Goal: Navigation & Orientation: Find specific page/section

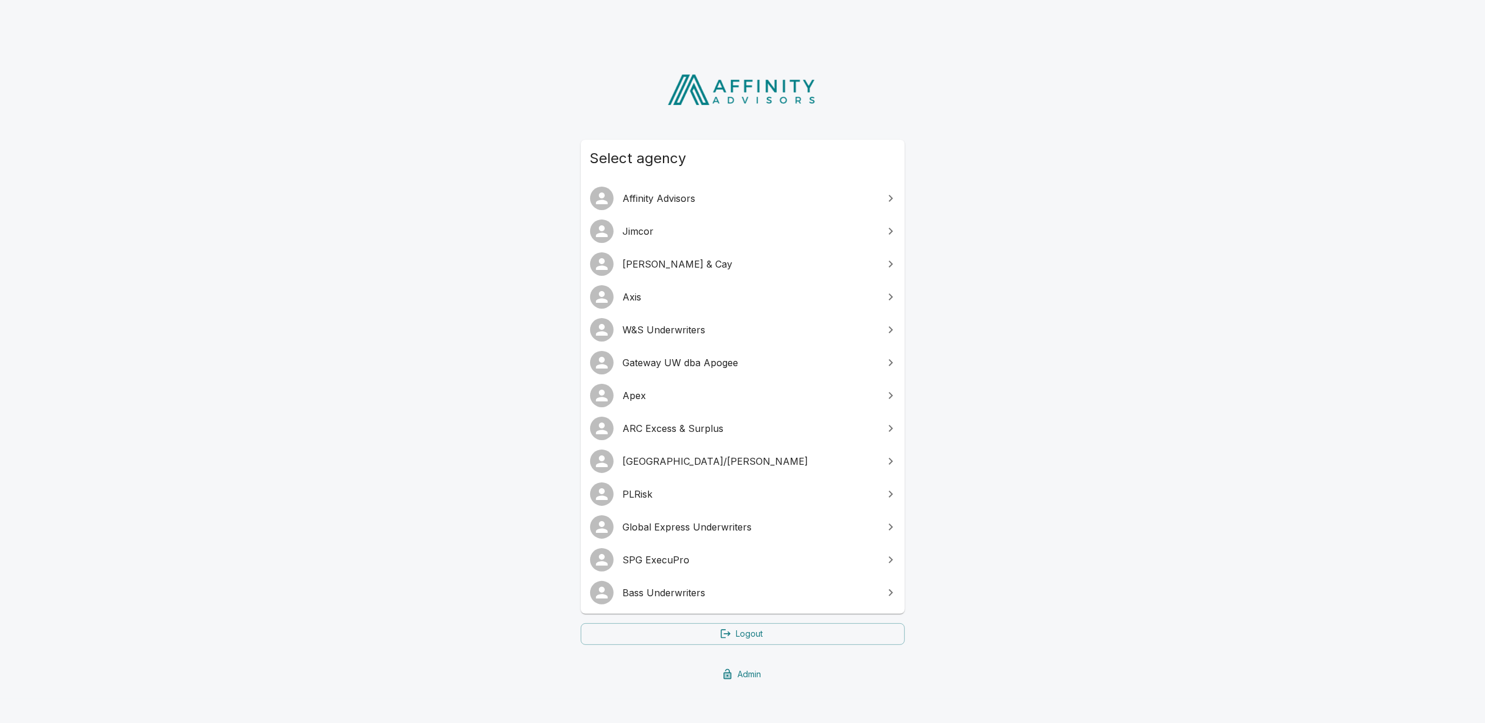
click at [684, 557] on span "SPG ExecuPro" at bounding box center [750, 560] width 254 height 14
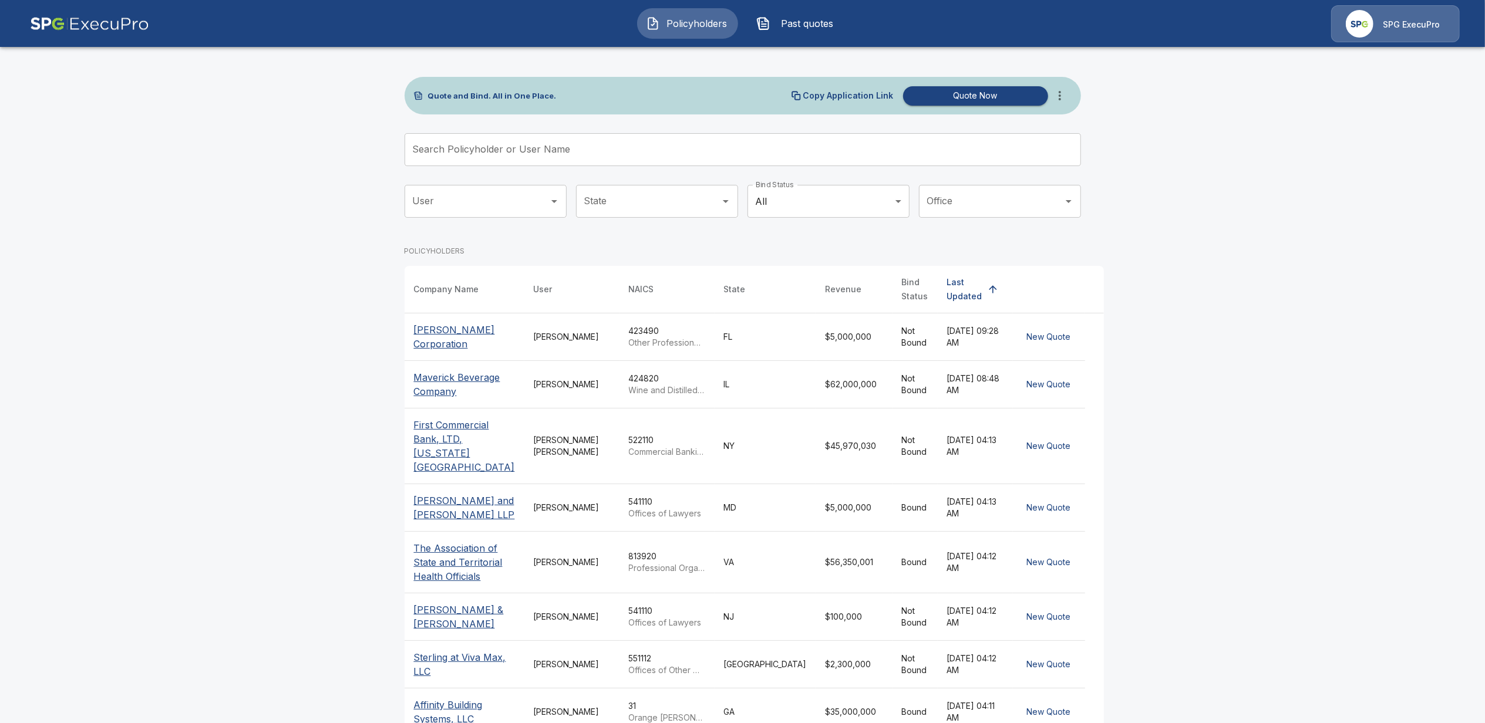
click at [1402, 17] on div "SPG ExecuPro" at bounding box center [1410, 24] width 57 height 14
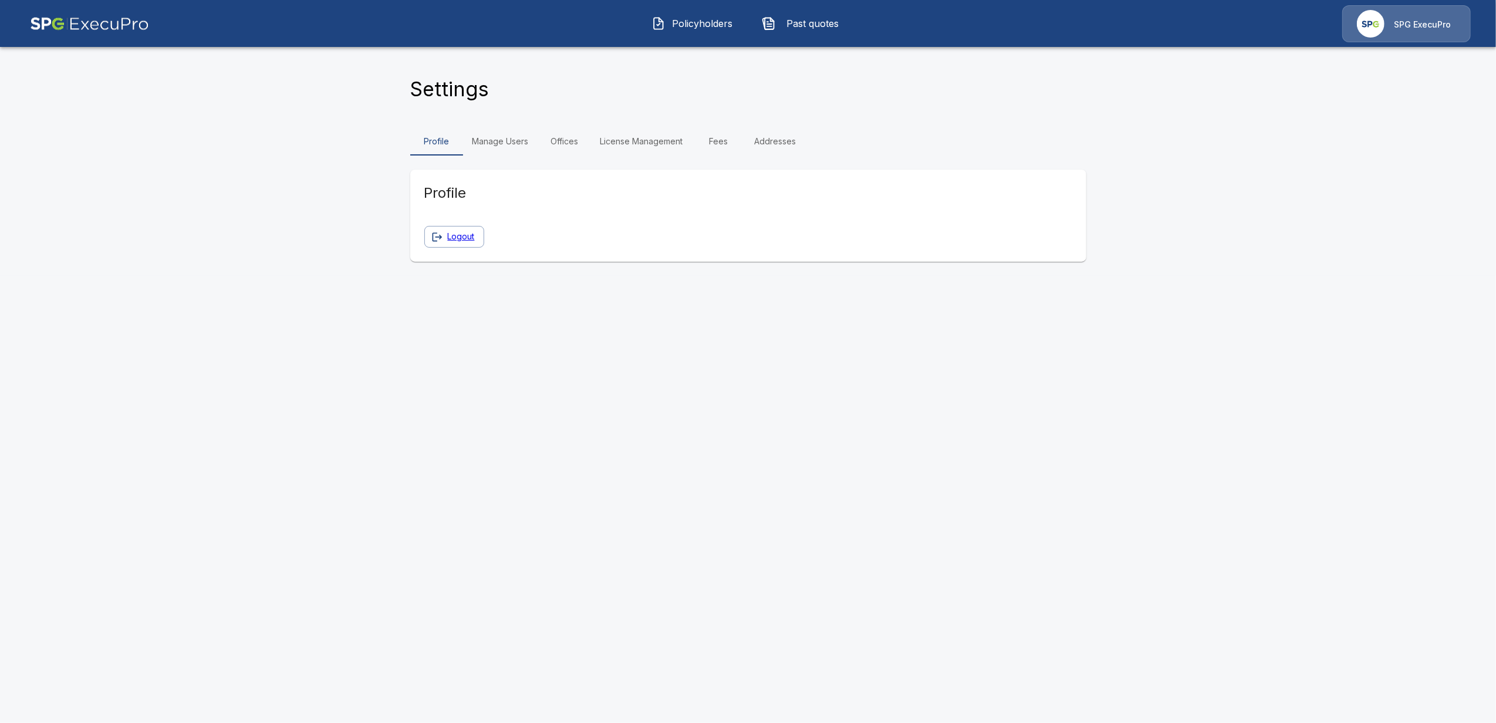
click at [493, 134] on link "Manage Users" at bounding box center [500, 141] width 75 height 28
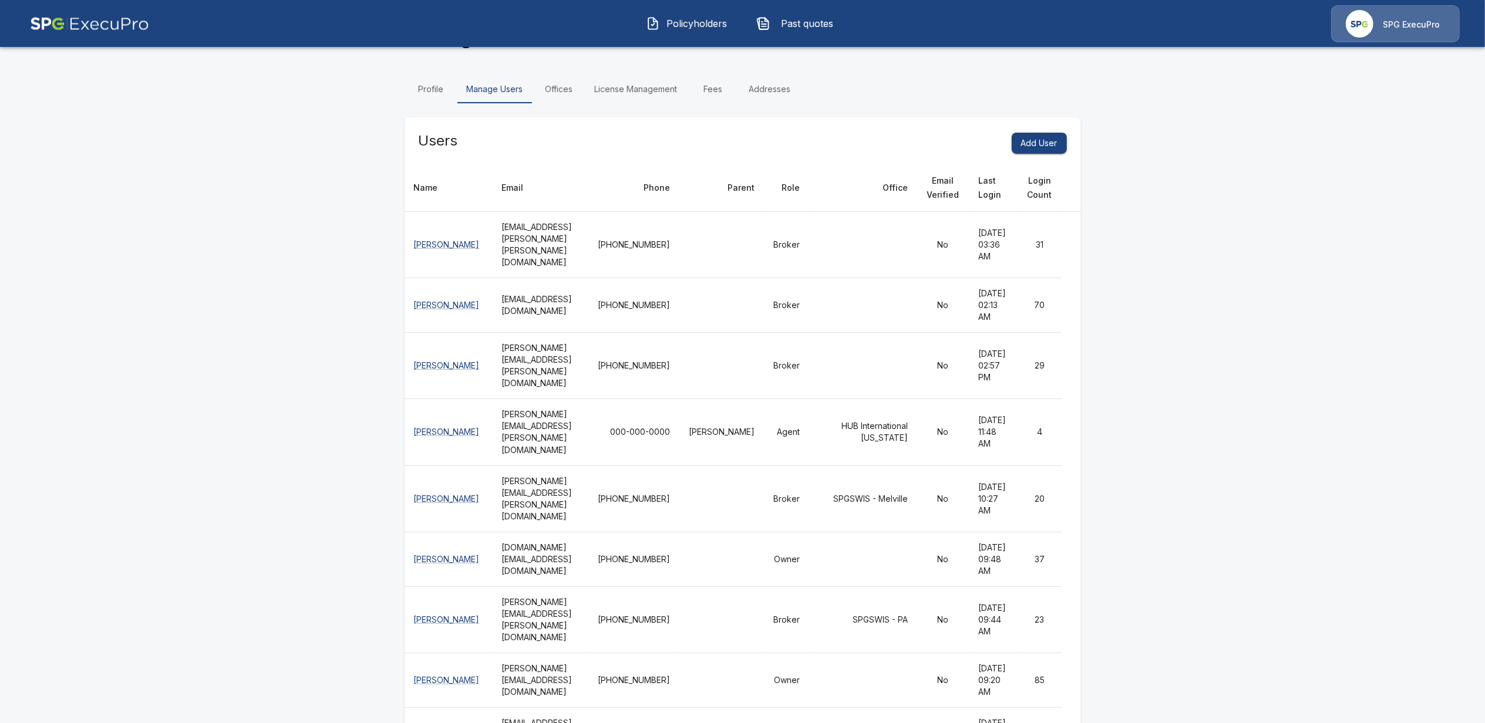
scroll to position [78, 0]
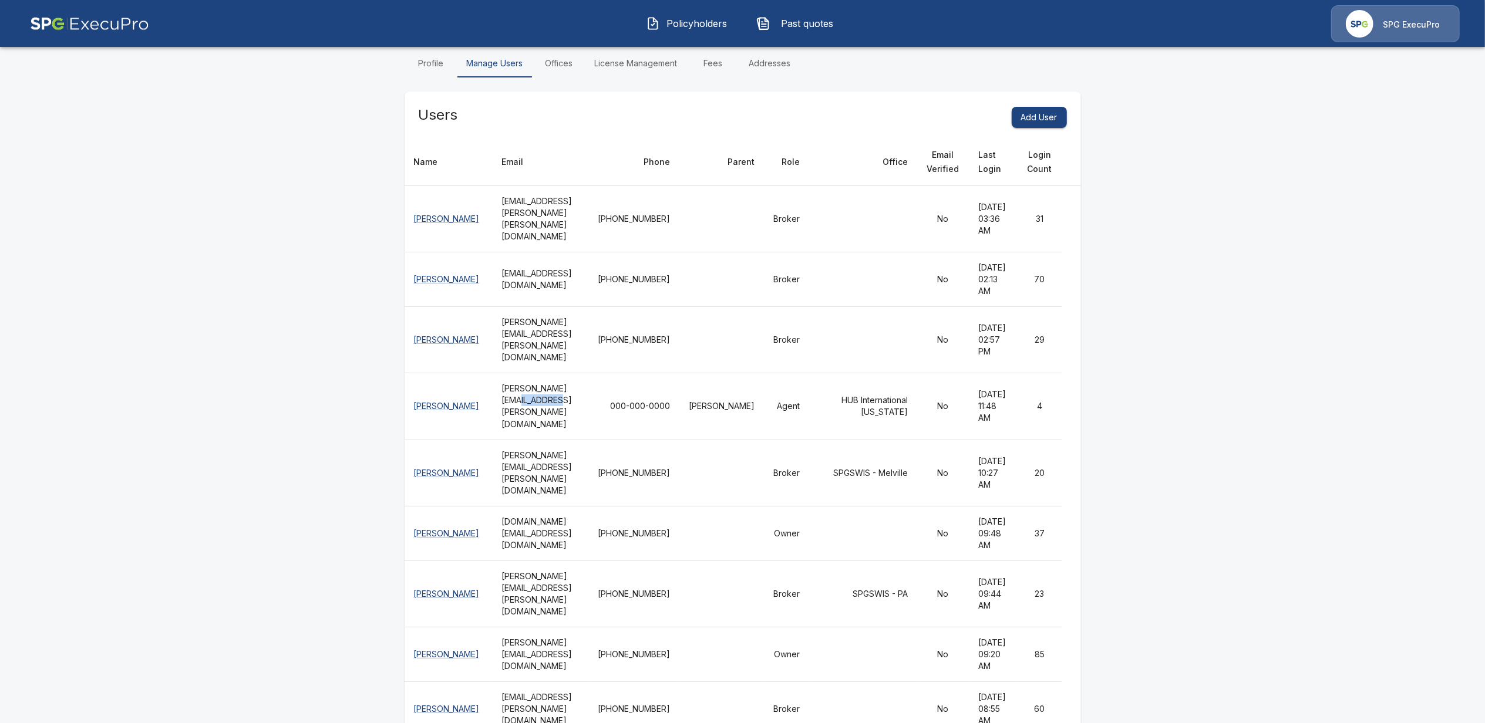
drag, startPoint x: 571, startPoint y: 400, endPoint x: 609, endPoint y: 400, distance: 38.2
click at [589, 400] on th "melonee.mercado@hubinternational.com" at bounding box center [540, 406] width 97 height 66
drag, startPoint x: 609, startPoint y: 400, endPoint x: 595, endPoint y: 402, distance: 14.3
click at [589, 402] on th "melonee.mercado@hubinternational.com" at bounding box center [540, 406] width 97 height 66
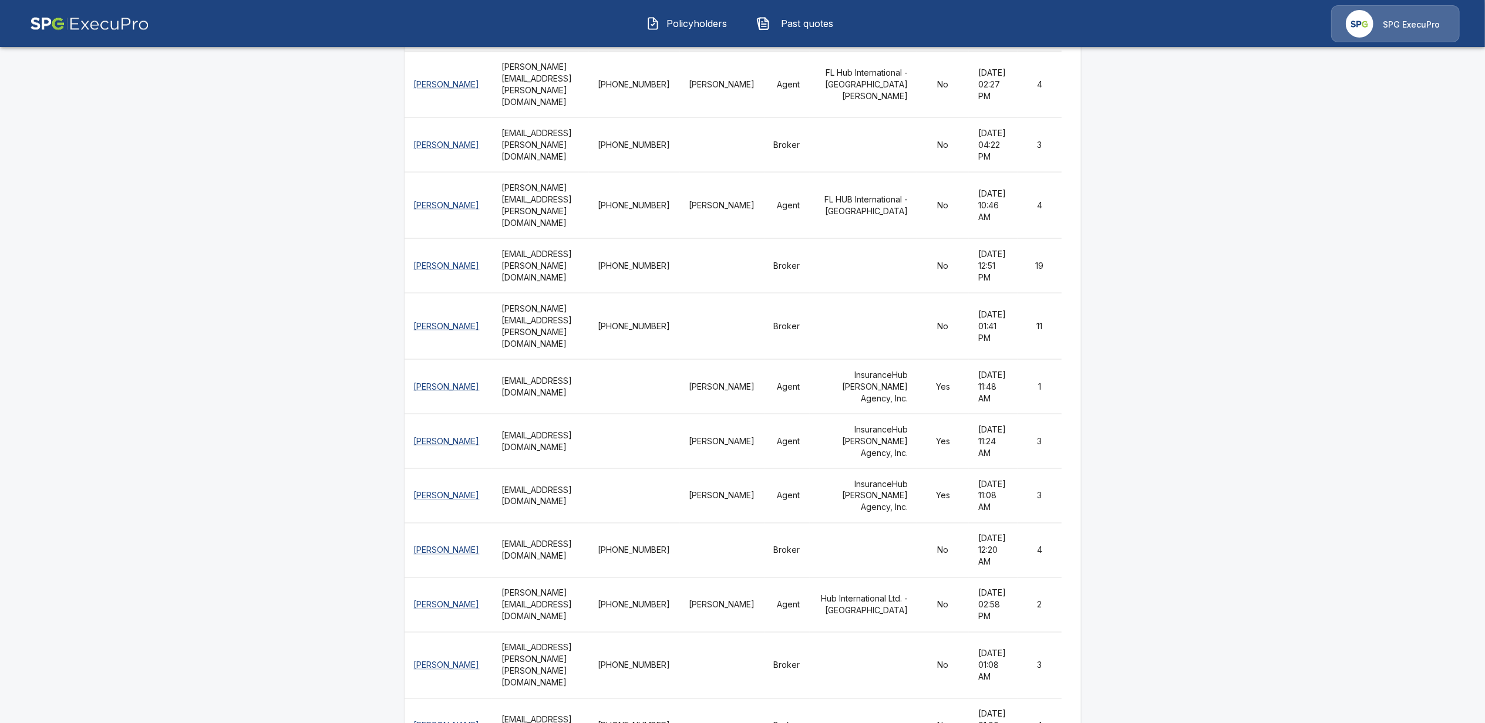
scroll to position [1513, 0]
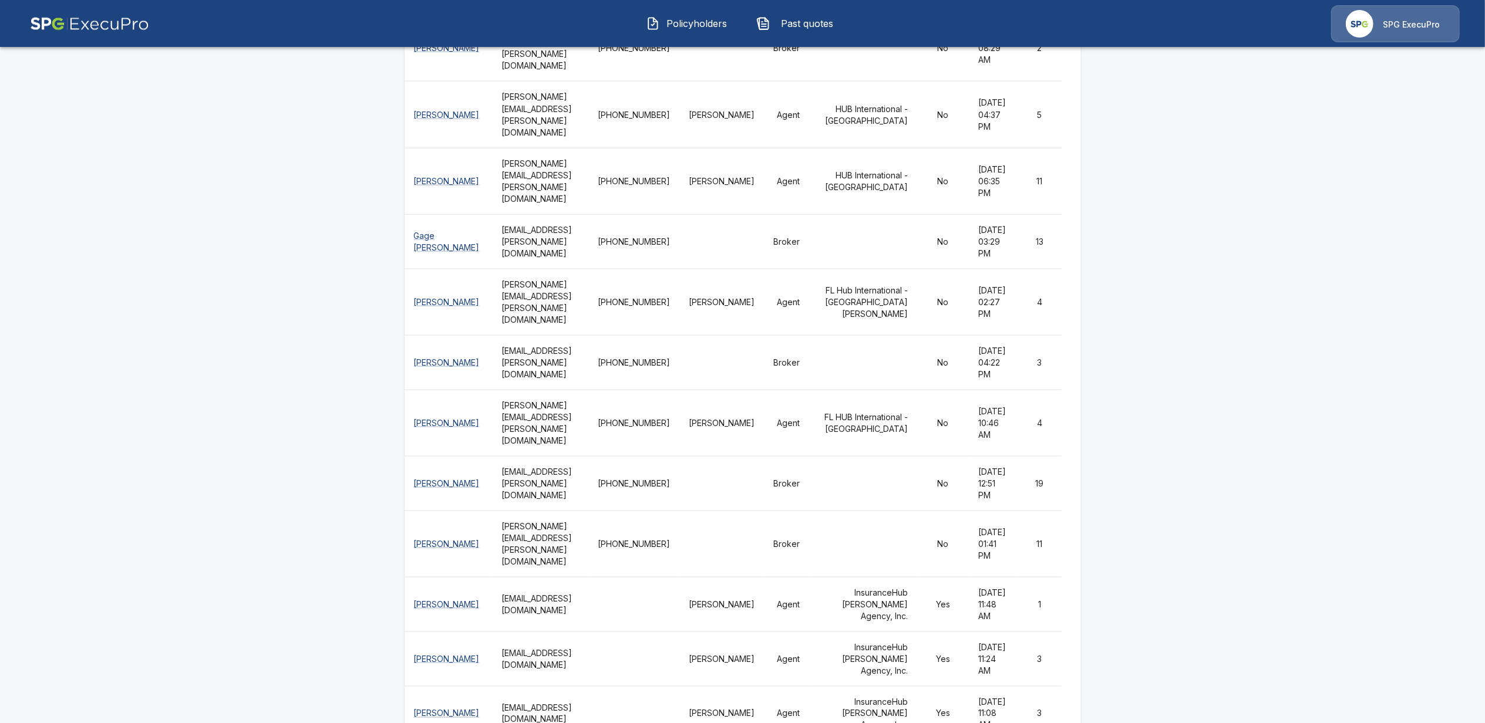
click at [1390, 17] on div "SPG ExecuPro" at bounding box center [1410, 24] width 57 height 14
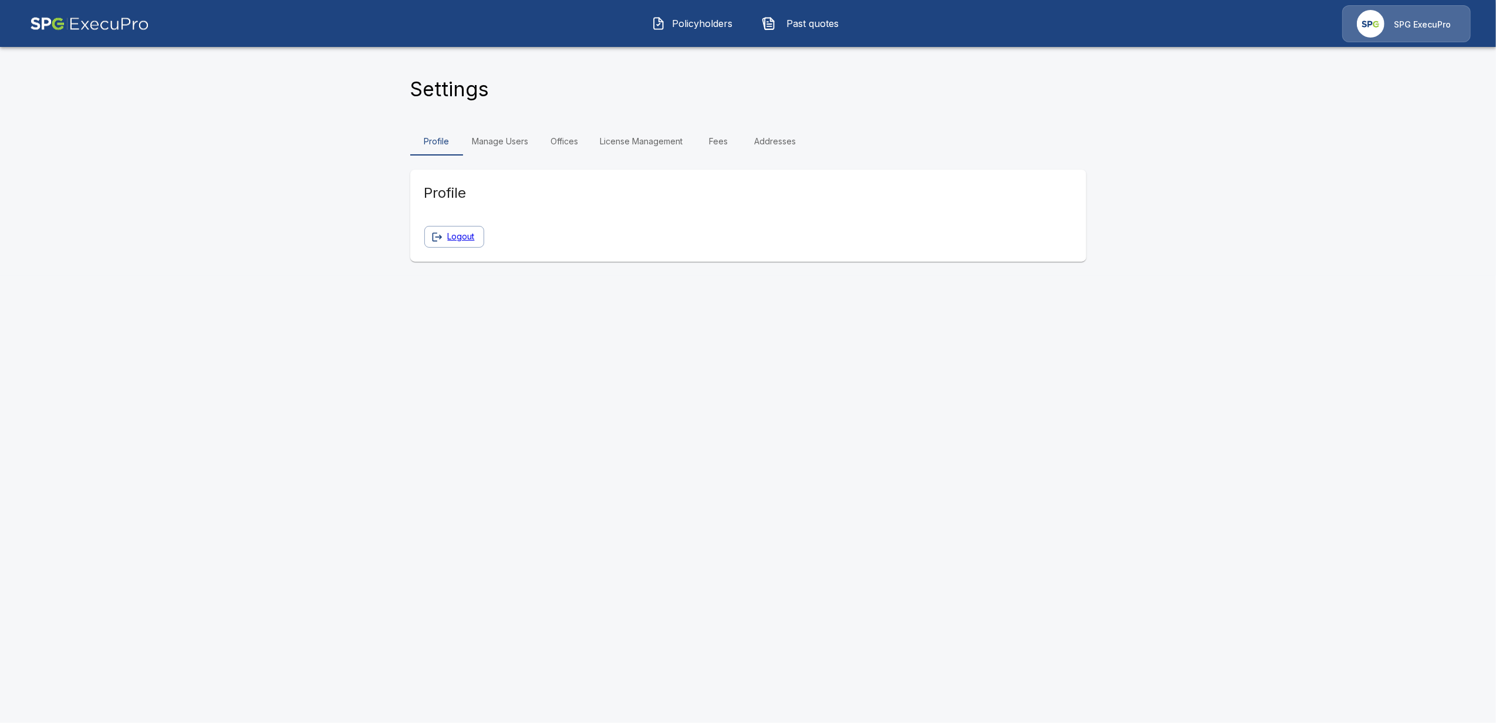
click at [573, 143] on link "Offices" at bounding box center [564, 141] width 53 height 28
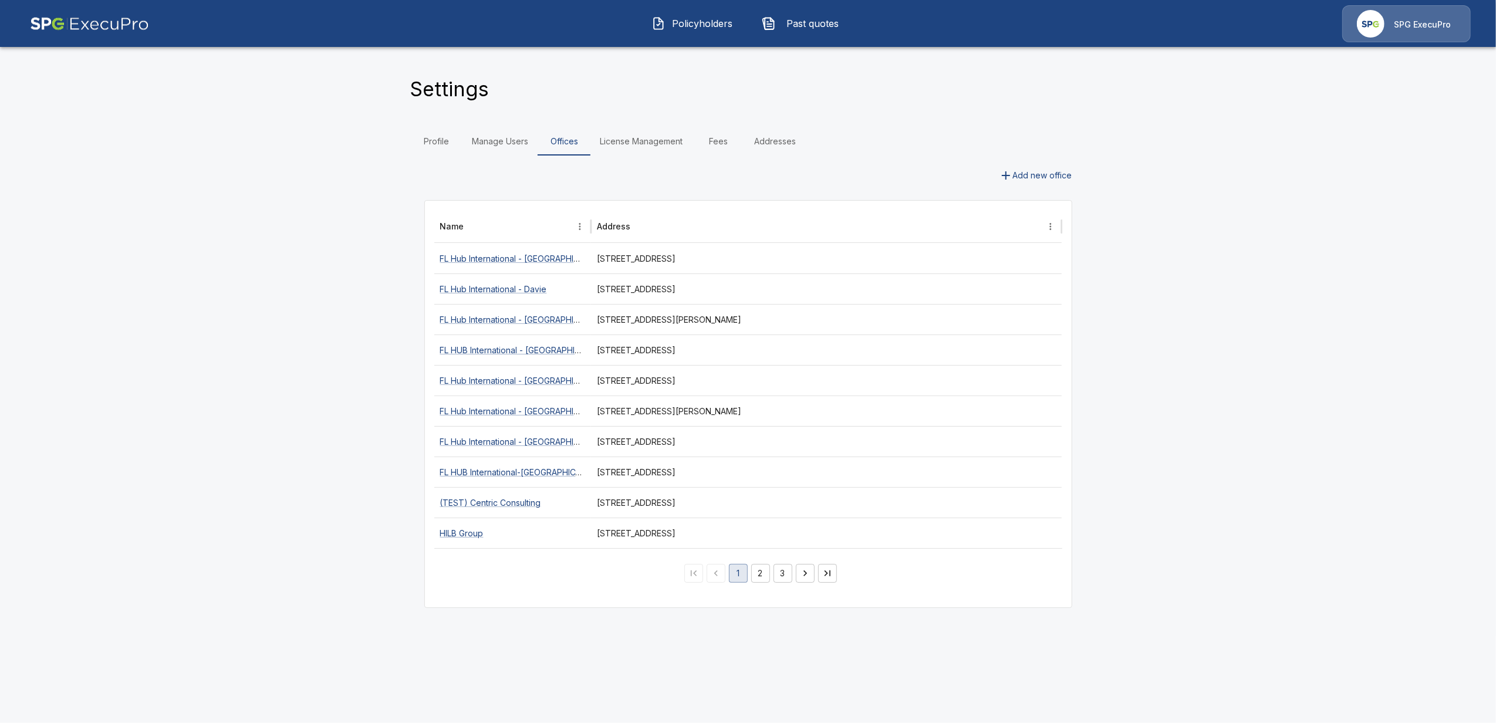
click at [639, 142] on link "License Management" at bounding box center [642, 141] width 102 height 28
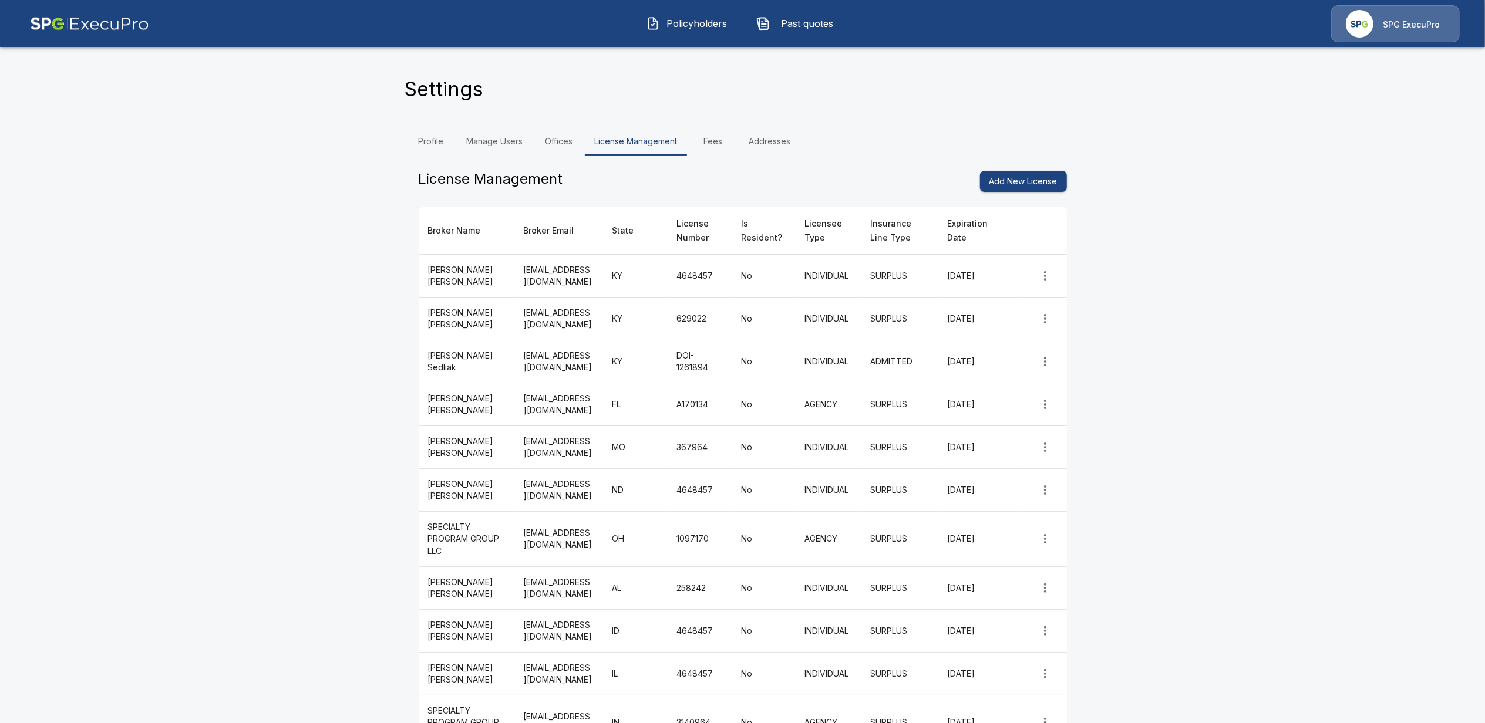
click at [719, 140] on link "Fees" at bounding box center [713, 141] width 53 height 28
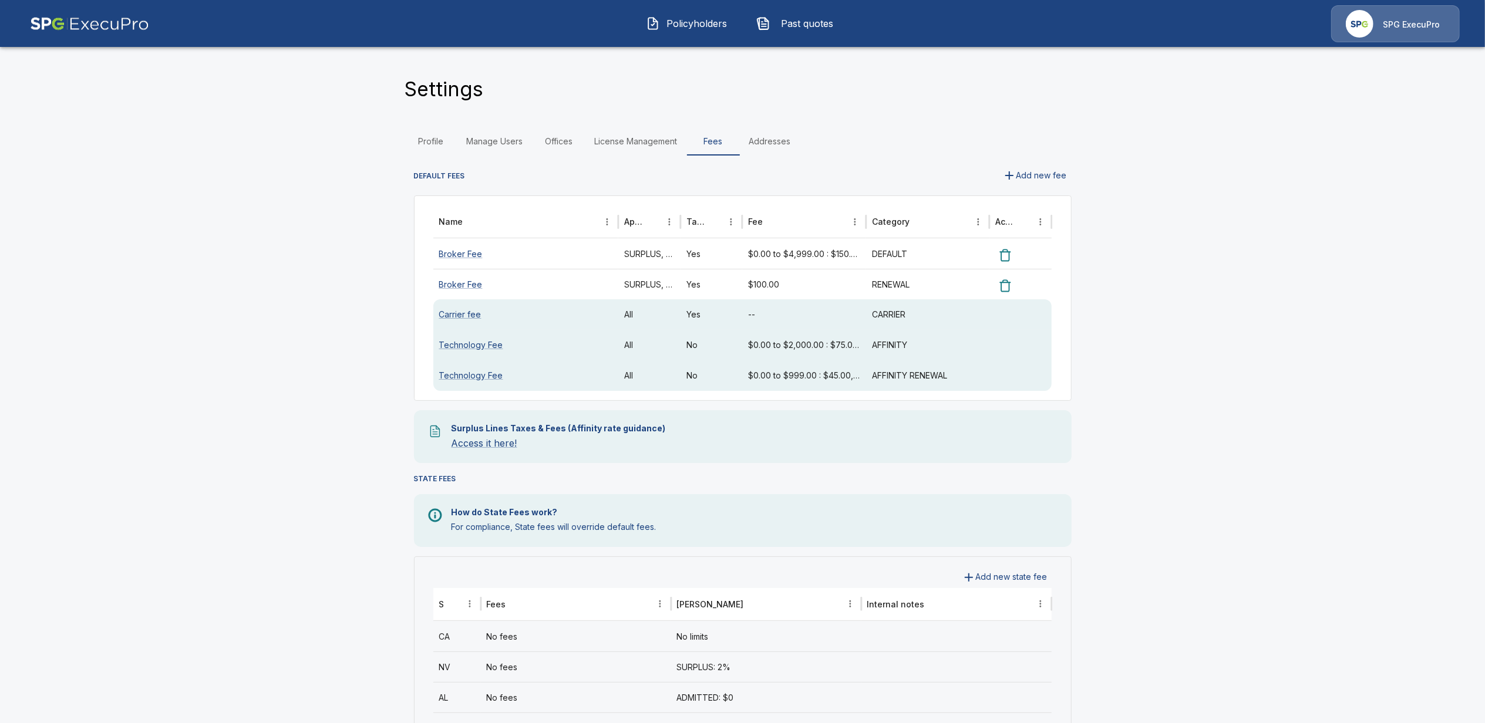
click at [87, 29] on img at bounding box center [89, 23] width 119 height 37
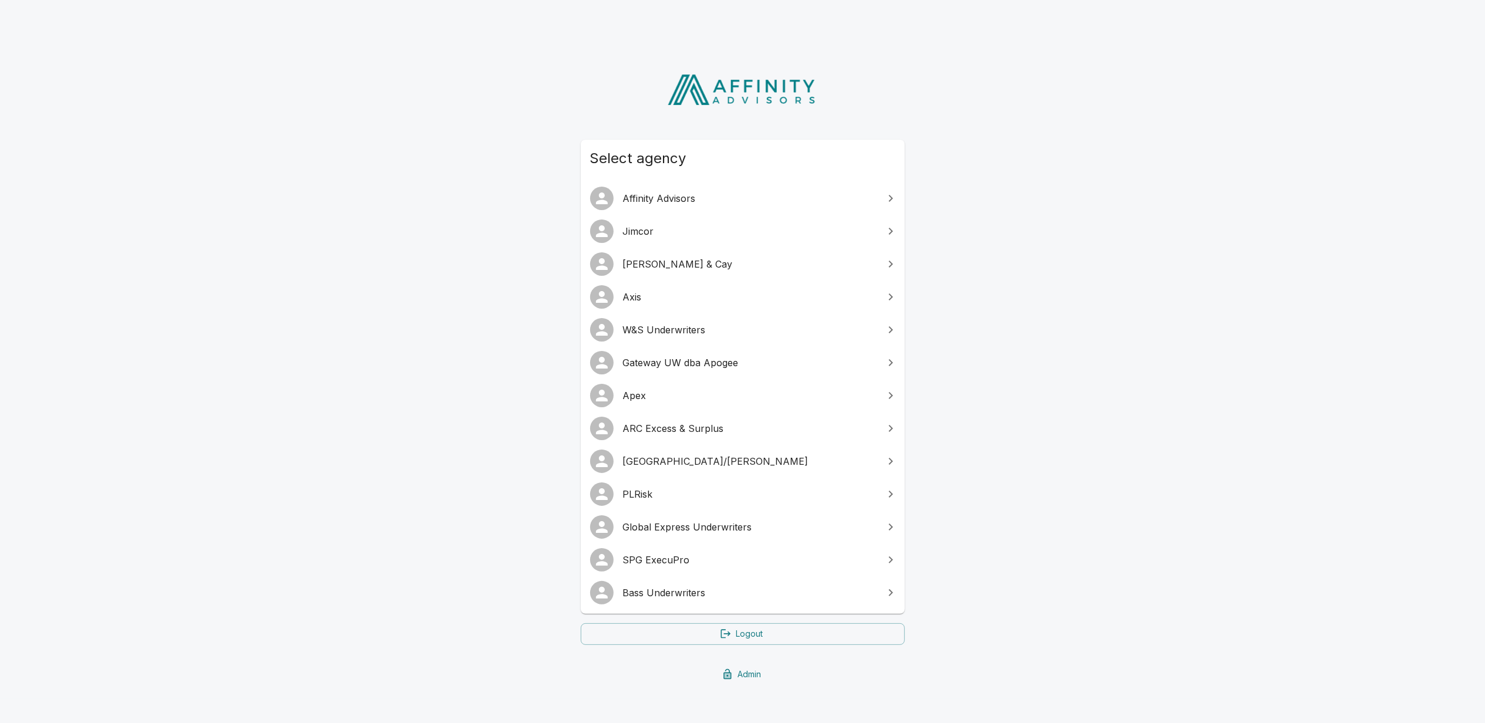
click at [649, 595] on span "Bass Underwriters" at bounding box center [750, 593] width 254 height 14
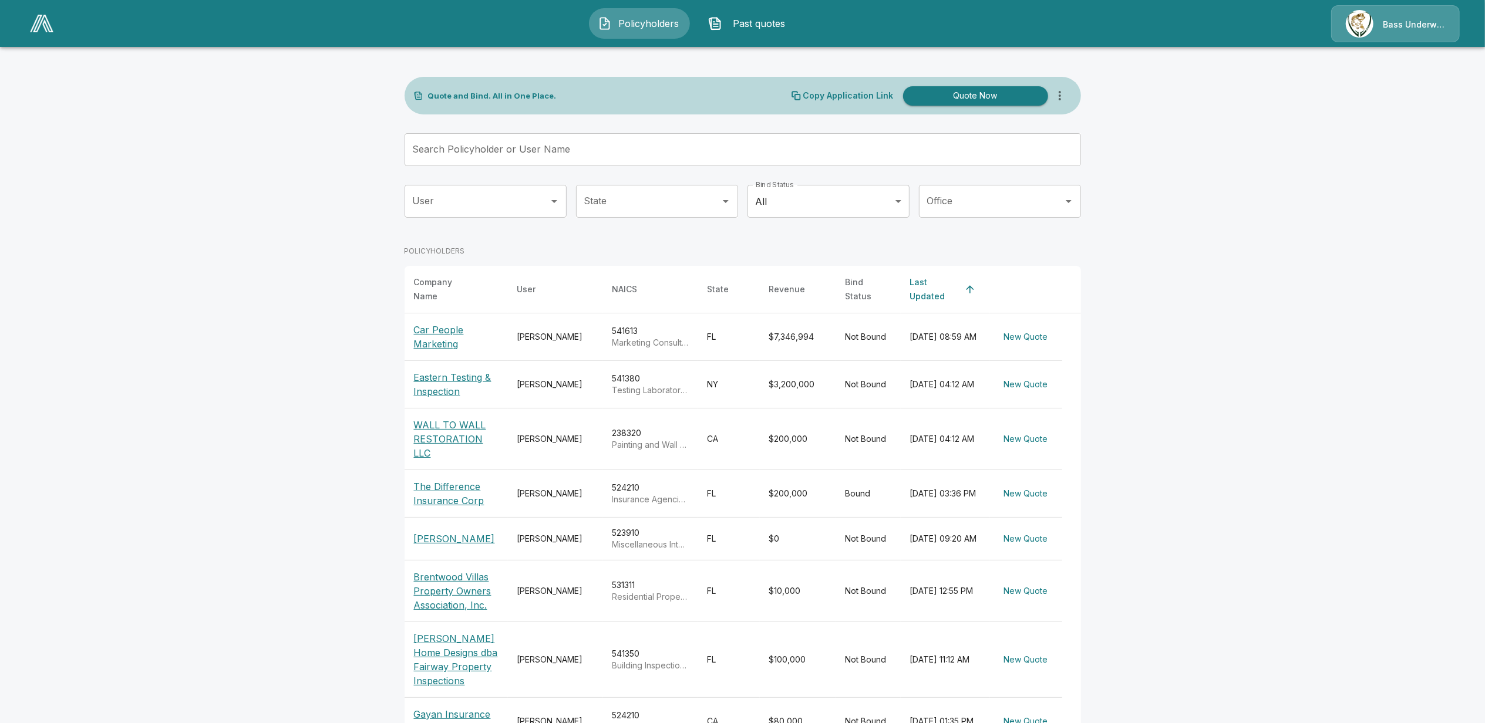
click at [1387, 26] on p "Bass Underwriters" at bounding box center [1413, 25] width 62 height 12
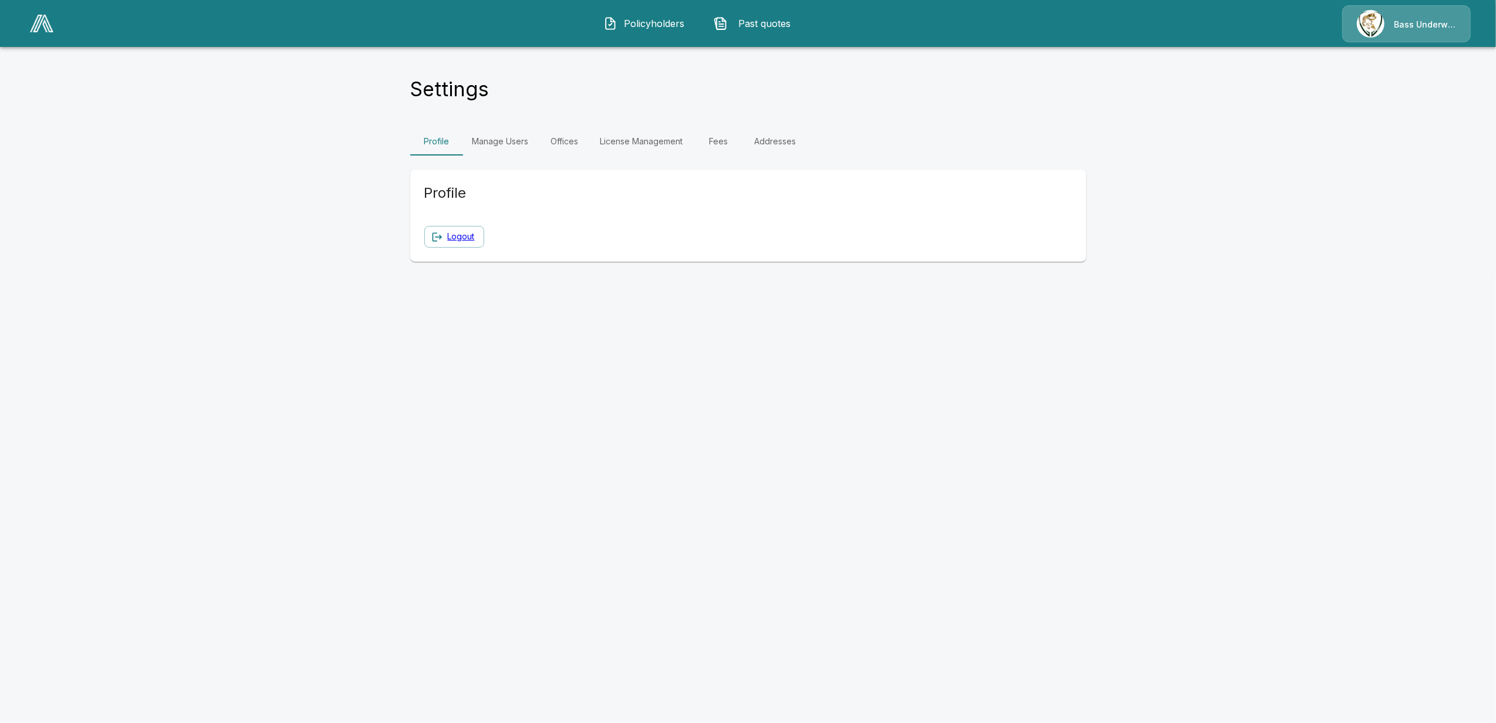
click at [498, 144] on link "Manage Users" at bounding box center [500, 141] width 75 height 28
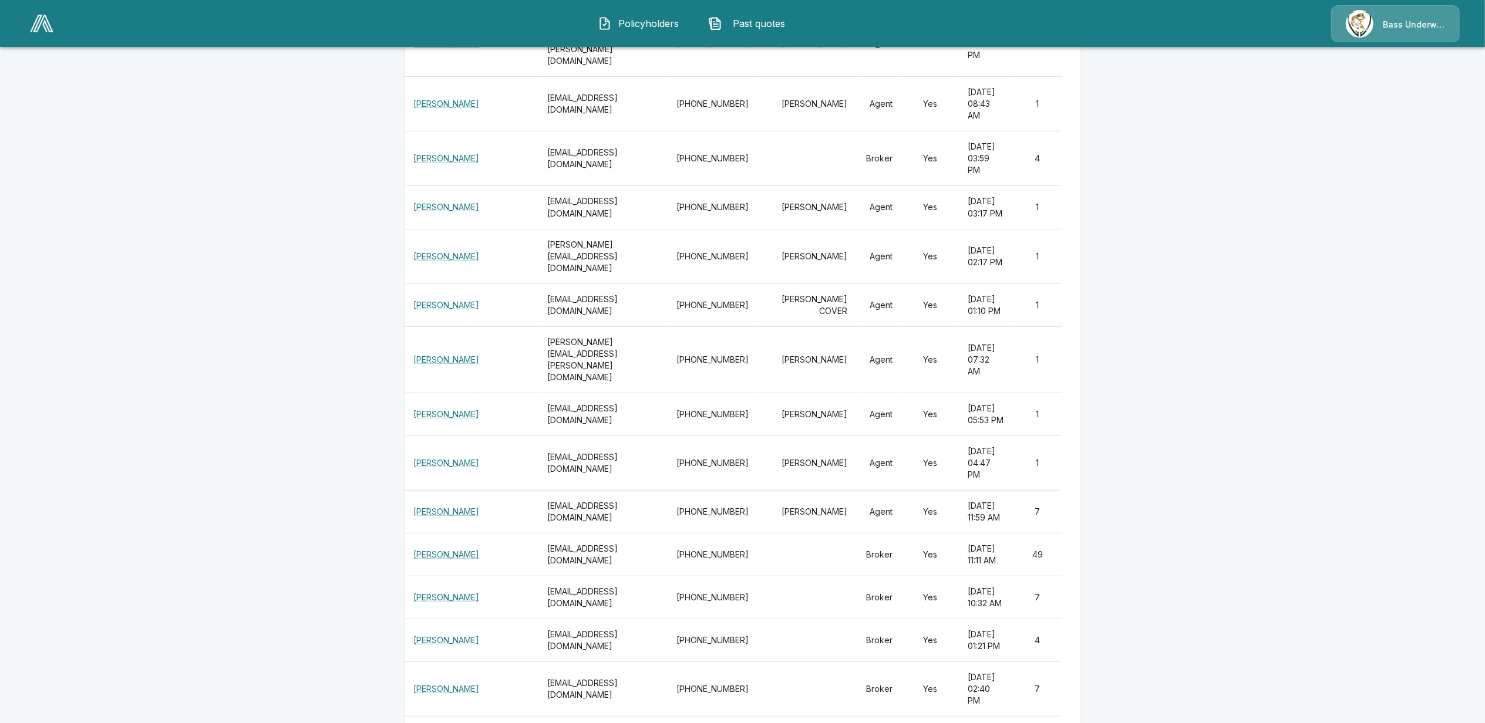
scroll to position [391, 0]
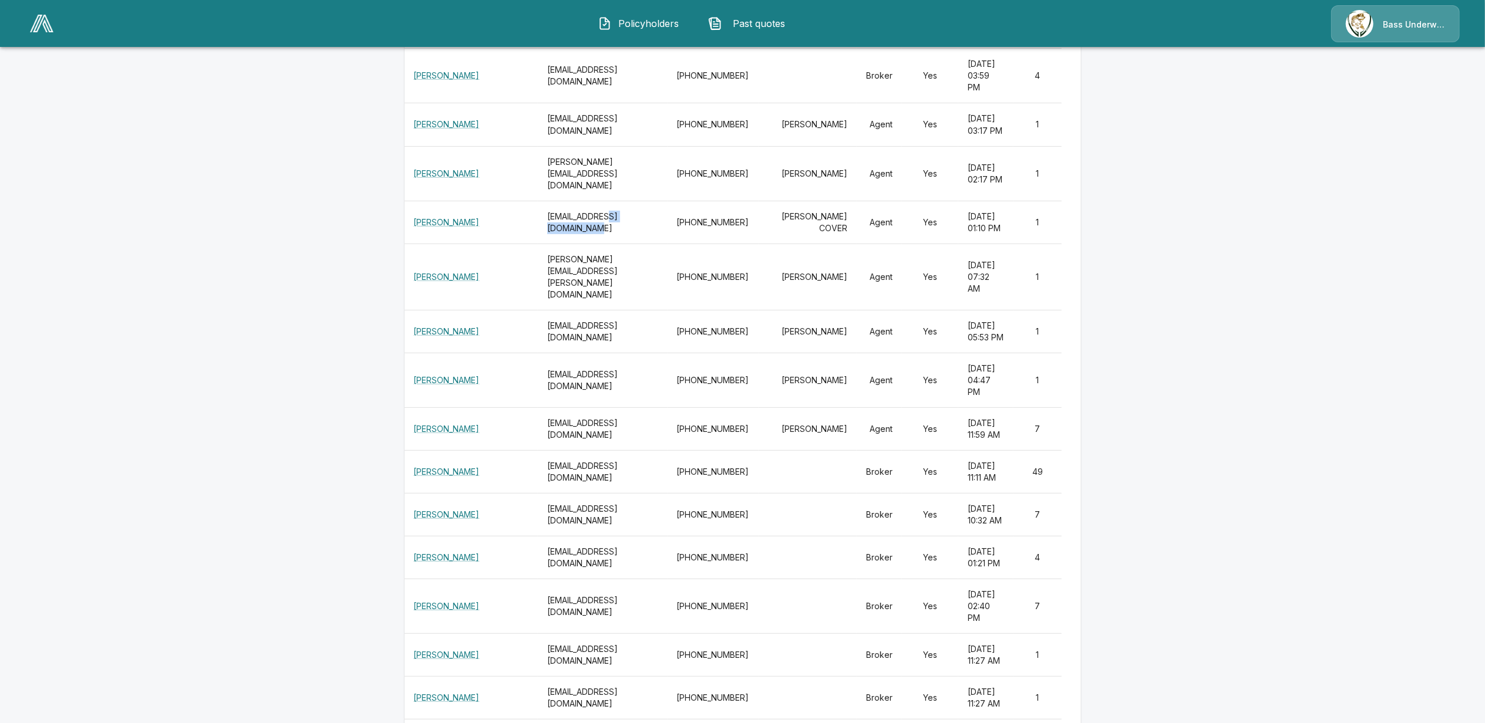
drag, startPoint x: 588, startPoint y: 240, endPoint x: 649, endPoint y: 238, distance: 60.5
click at [649, 238] on th "sherrylynn13@bellsouth.net" at bounding box center [603, 222] width 130 height 43
drag, startPoint x: 564, startPoint y: 348, endPoint x: 613, endPoint y: 397, distance: 69.7
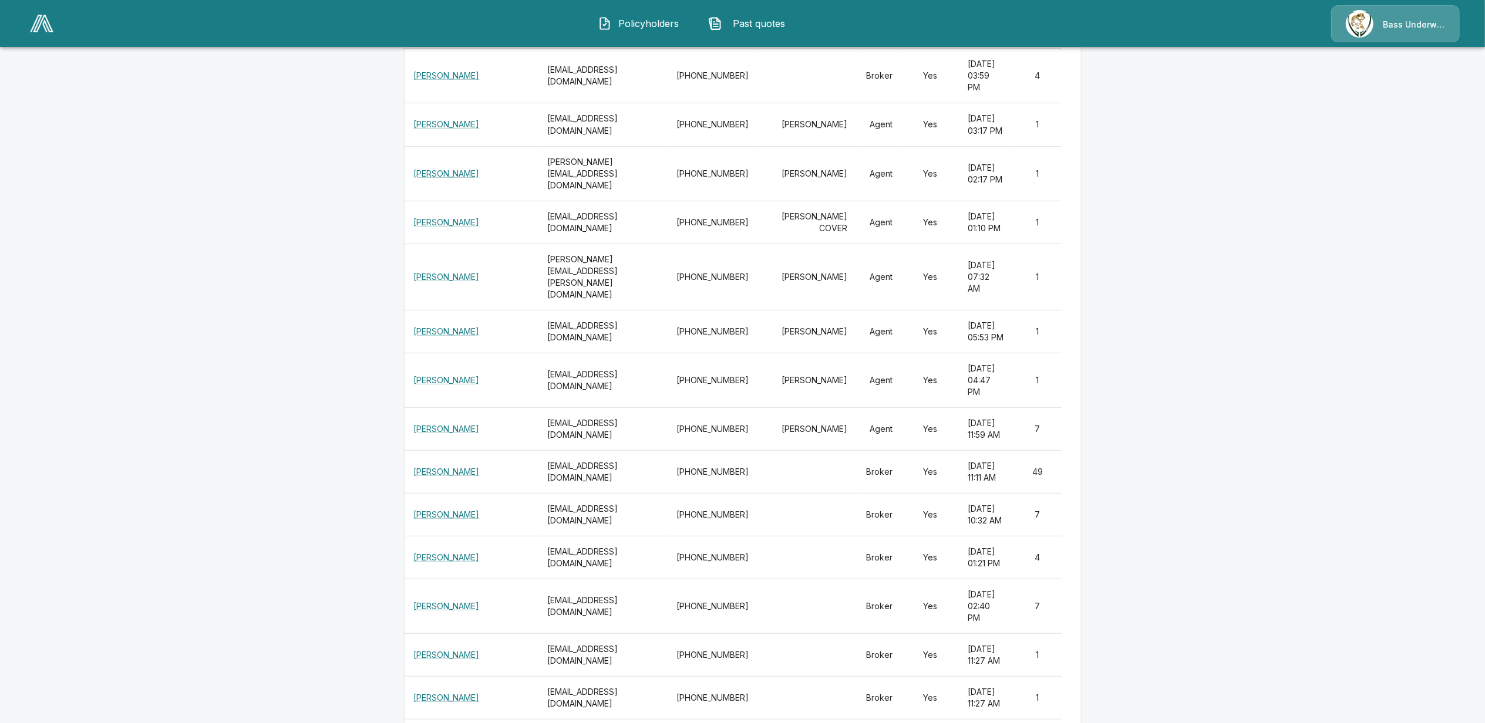
click at [43, 19] on img at bounding box center [41, 24] width 23 height 18
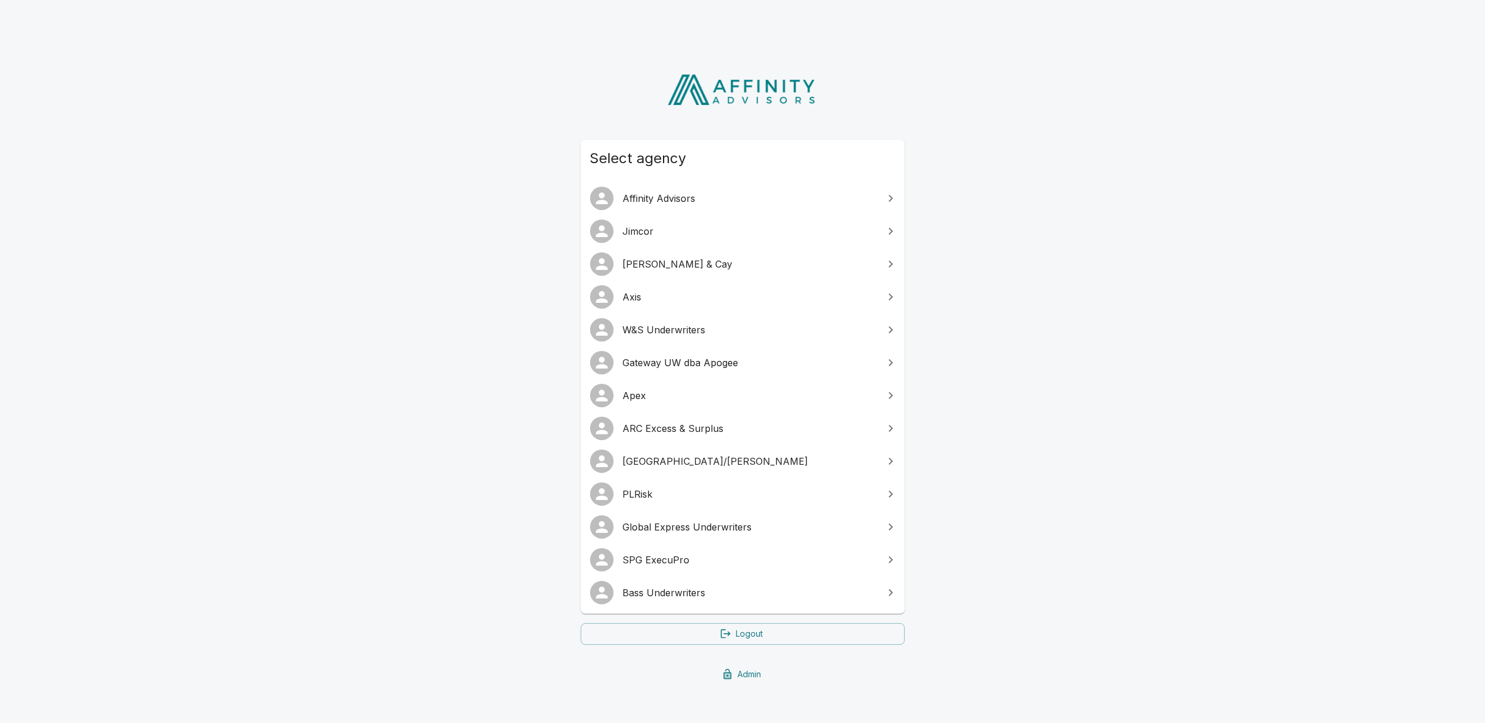
click at [360, 332] on div "Select agency Affinity Advisors [PERSON_NAME] & Cay Axis W&S Underwriters Gatew…" at bounding box center [742, 373] width 1485 height 652
click at [743, 639] on link "Logout" at bounding box center [743, 634] width 324 height 22
